Goal: Contribute content: Add original content to the website for others to see

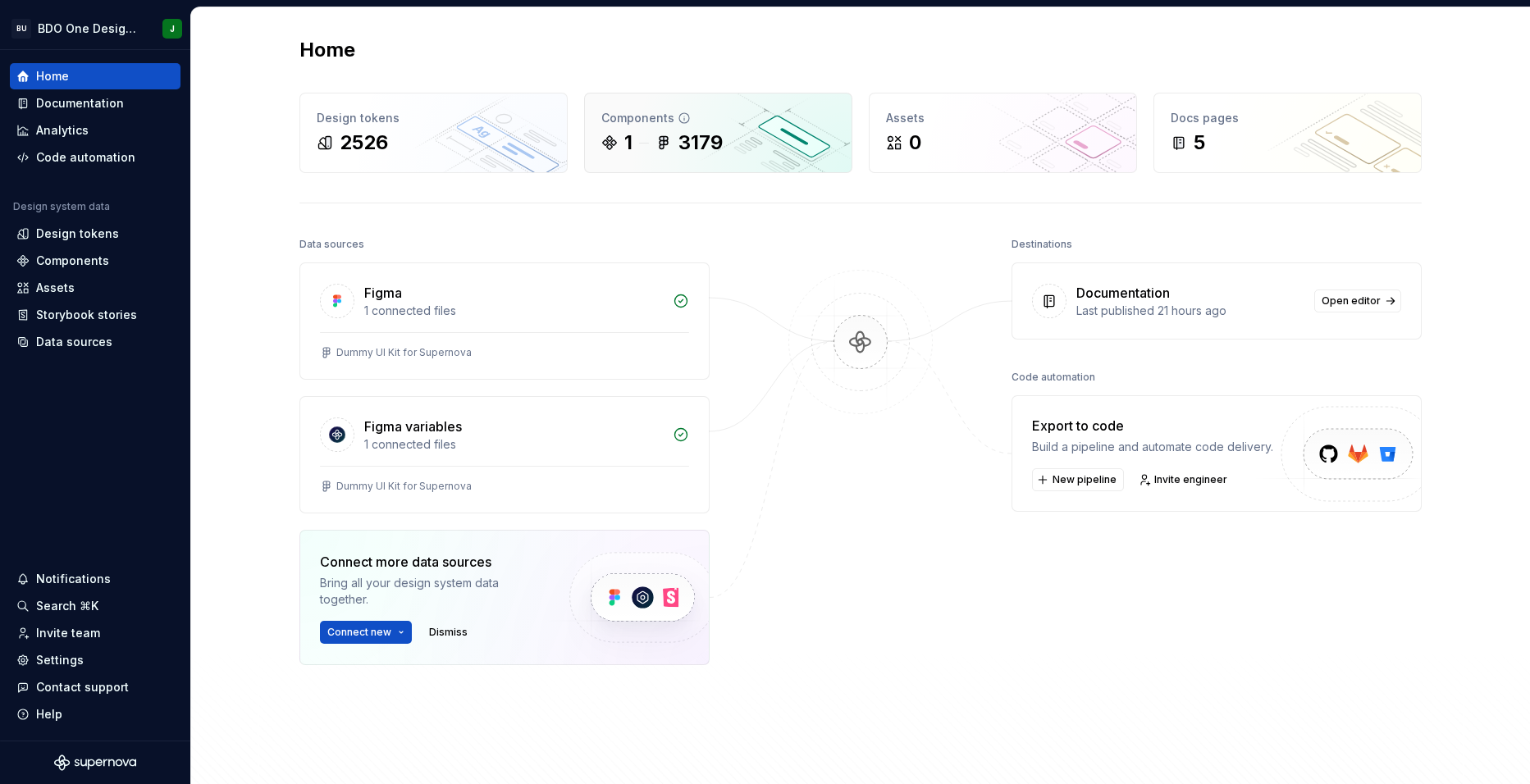
click at [677, 121] on icon at bounding box center [684, 118] width 13 height 13
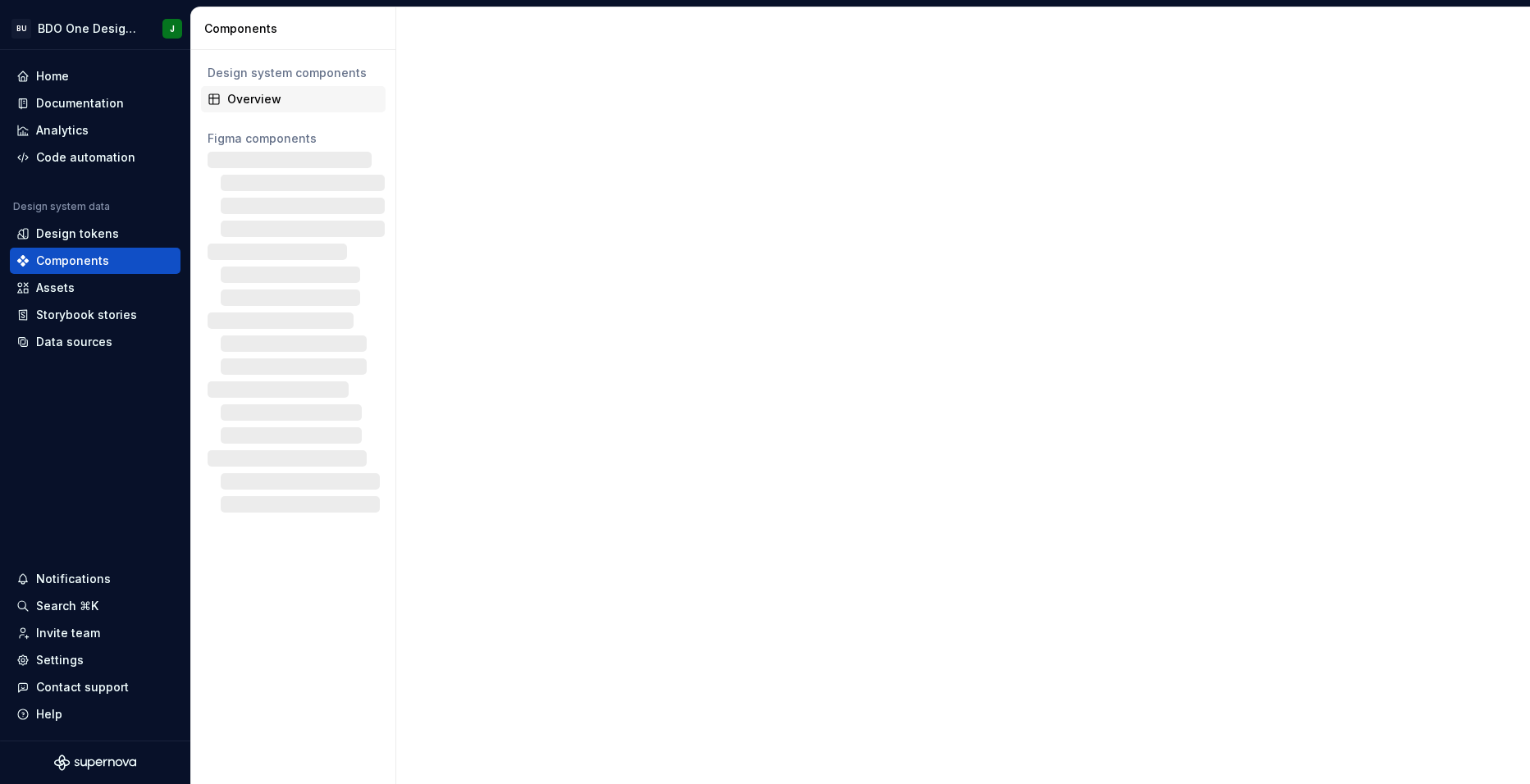
click at [272, 102] on div "Overview" at bounding box center [304, 99] width 152 height 17
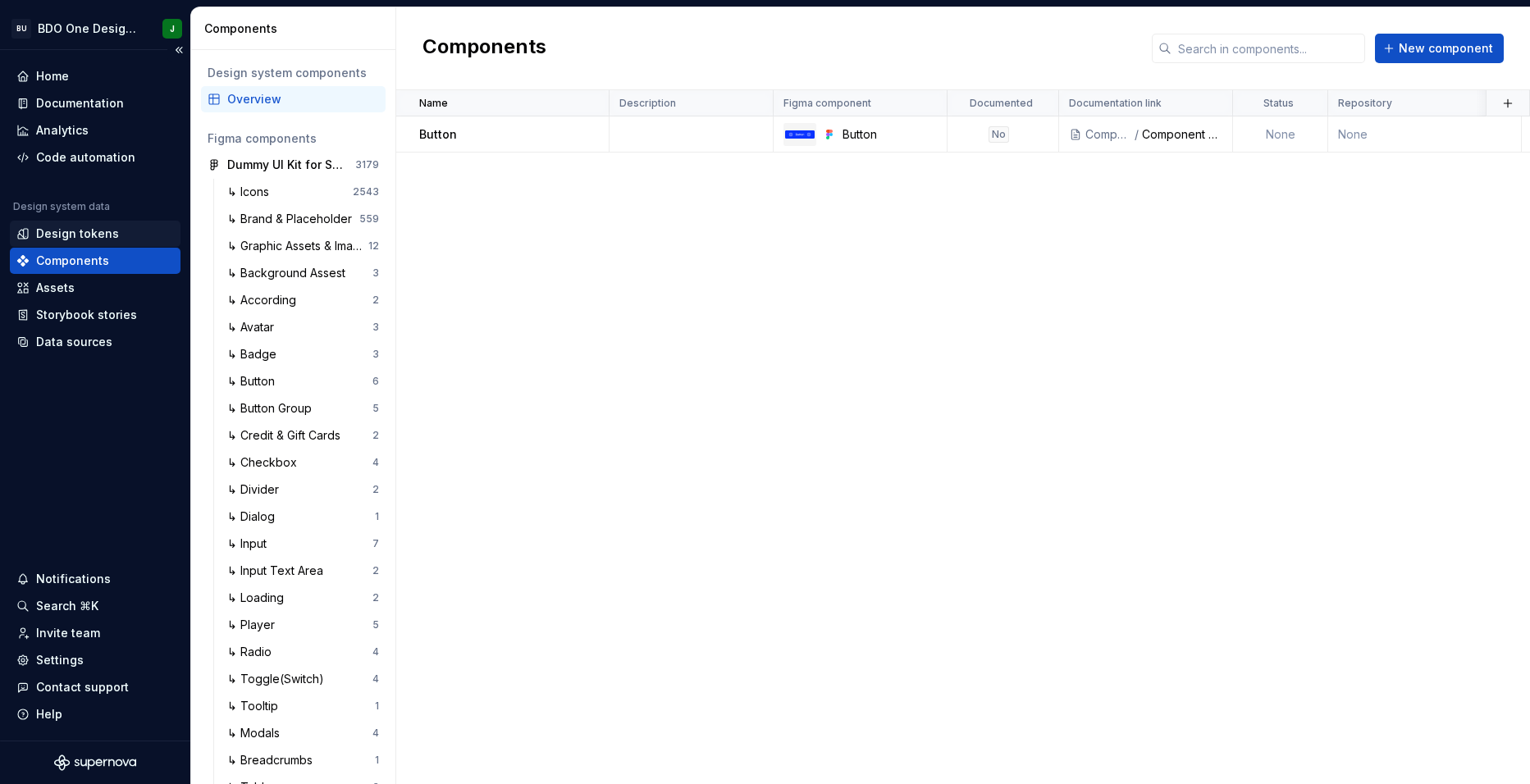
click at [92, 231] on div "Design tokens" at bounding box center [78, 234] width 82 height 17
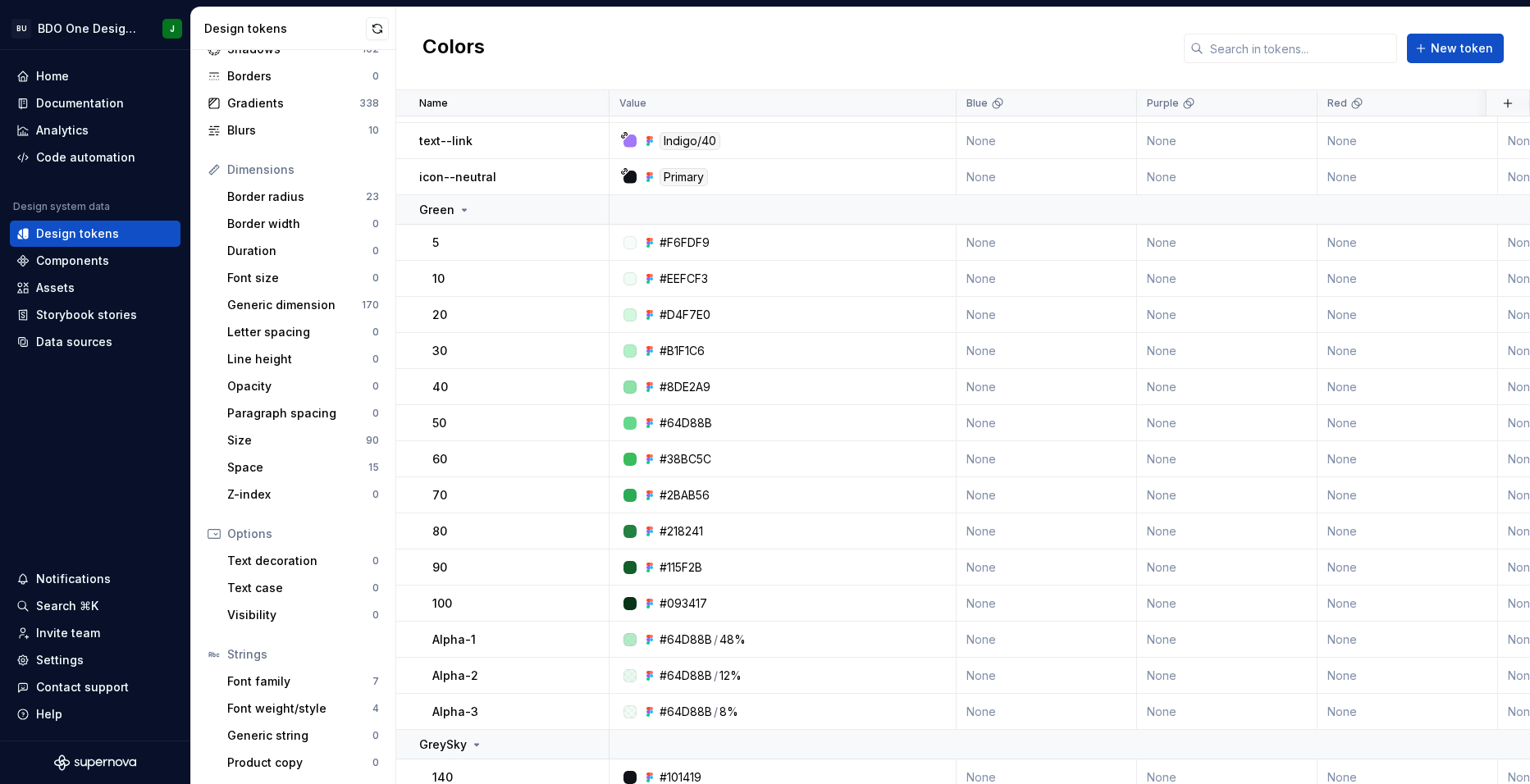
scroll to position [114, 0]
click at [297, 757] on div "Product copy" at bounding box center [300, 762] width 145 height 17
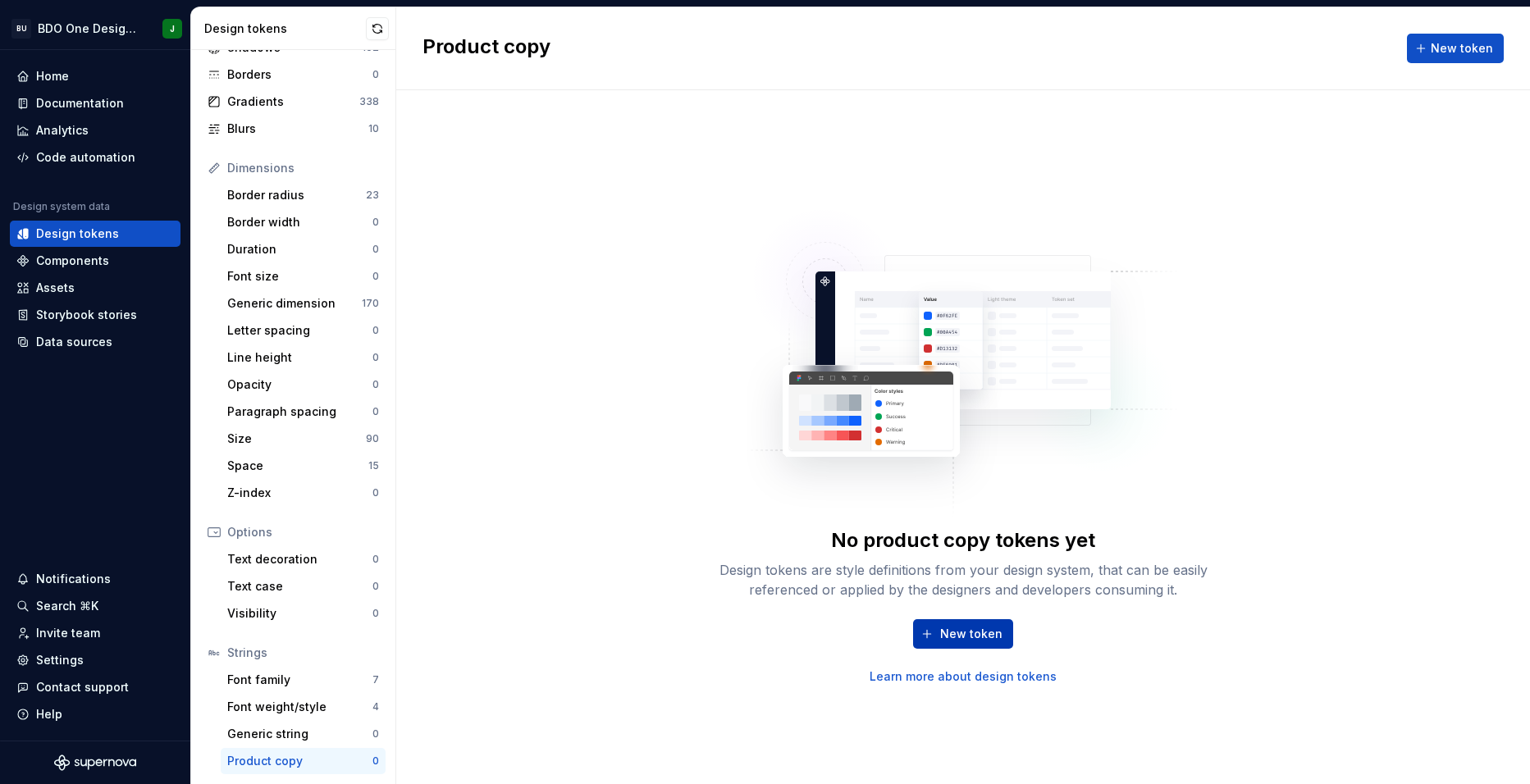
click at [969, 632] on span "New token" at bounding box center [971, 634] width 63 height 17
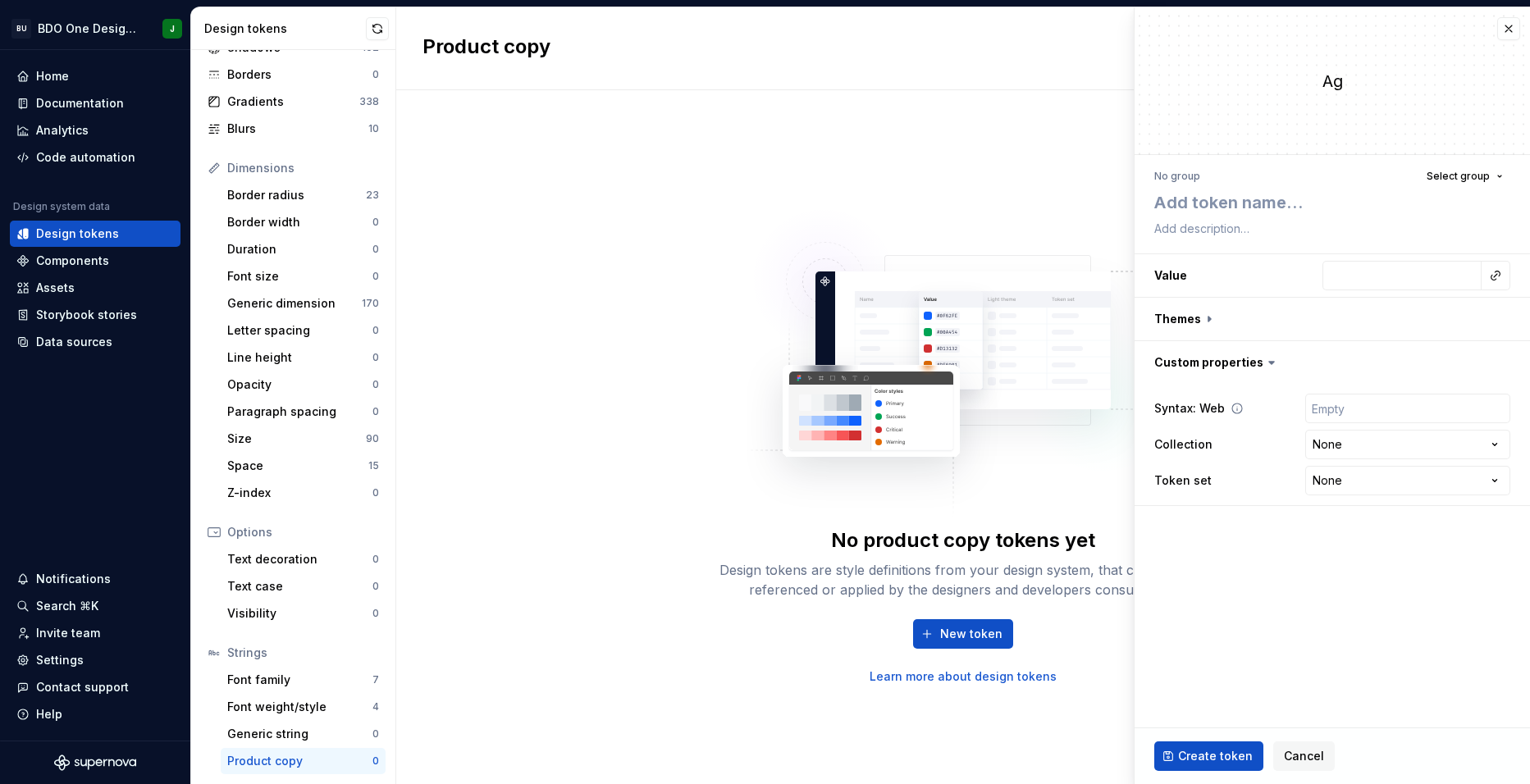
type textarea "*"
click at [800, 186] on div "No product copy tokens yet Design tokens are style definitions from your design…" at bounding box center [963, 436] width 1134 height 694
click at [1512, 23] on button "button" at bounding box center [1508, 28] width 23 height 23
